Goal: Task Accomplishment & Management: Use online tool/utility

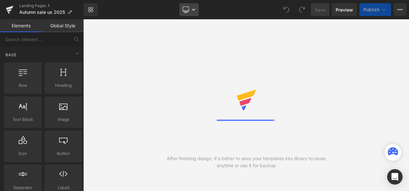
click at [192, 12] on link "Desktop" at bounding box center [188, 9] width 19 height 13
click at [67, 72] on div at bounding box center [63, 74] width 34 height 14
click at [188, 7] on icon at bounding box center [185, 9] width 6 height 6
click at [188, 8] on icon at bounding box center [185, 9] width 6 height 6
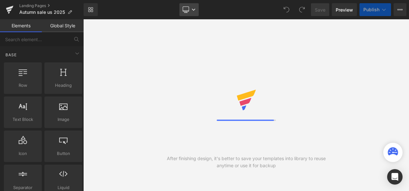
click at [188, 8] on icon at bounding box center [185, 9] width 6 height 6
click at [287, 11] on icon at bounding box center [286, 10] width 6 height 6
click at [262, 12] on div "Library Desktop Desktop Laptop Tablet Mobile Save Preview Publish Scheduled Vie…" at bounding box center [246, 9] width 325 height 13
drag, startPoint x: 268, startPoint y: 8, endPoint x: 257, endPoint y: 5, distance: 11.2
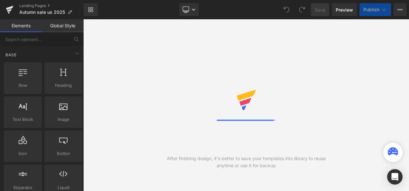
click at [227, 7] on div "Library Desktop Desktop Laptop Tablet Mobile Save Preview Publish Scheduled Vie…" at bounding box center [246, 9] width 325 height 13
click at [53, 22] on link "Global Style" at bounding box center [63, 25] width 42 height 13
click at [55, 25] on link "Global Style" at bounding box center [63, 25] width 42 height 13
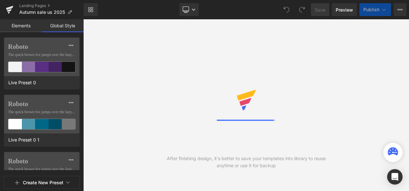
click at [37, 23] on link "Elements" at bounding box center [21, 25] width 42 height 13
click at [29, 22] on link "Elements" at bounding box center [21, 25] width 42 height 13
click at [28, 24] on link "Elements" at bounding box center [21, 25] width 42 height 13
